Goal: Understand process/instructions

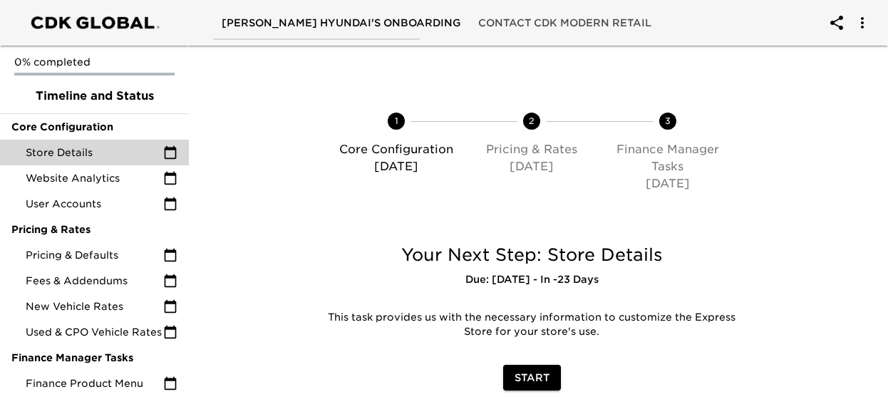
click at [112, 160] on div "Store Details" at bounding box center [94, 153] width 189 height 26
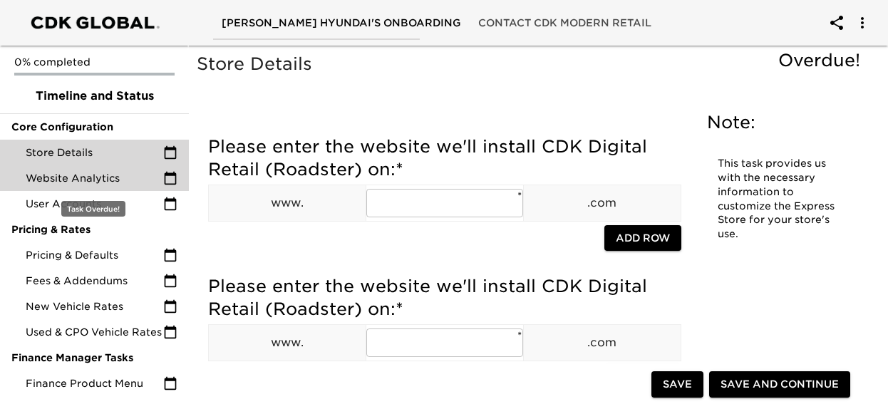
click at [110, 175] on span "Website Analytics" at bounding box center [95, 178] width 138 height 14
